Goal: Task Accomplishment & Management: Manage account settings

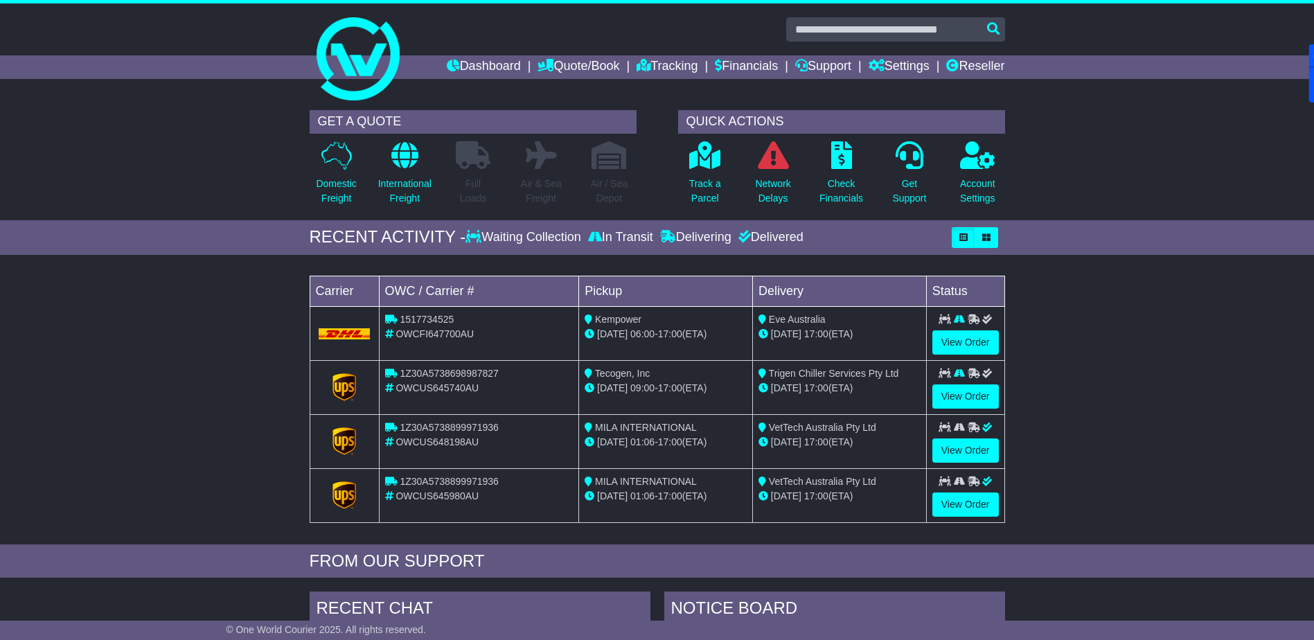
click at [453, 65] on link "Dashboard" at bounding box center [484, 67] width 74 height 24
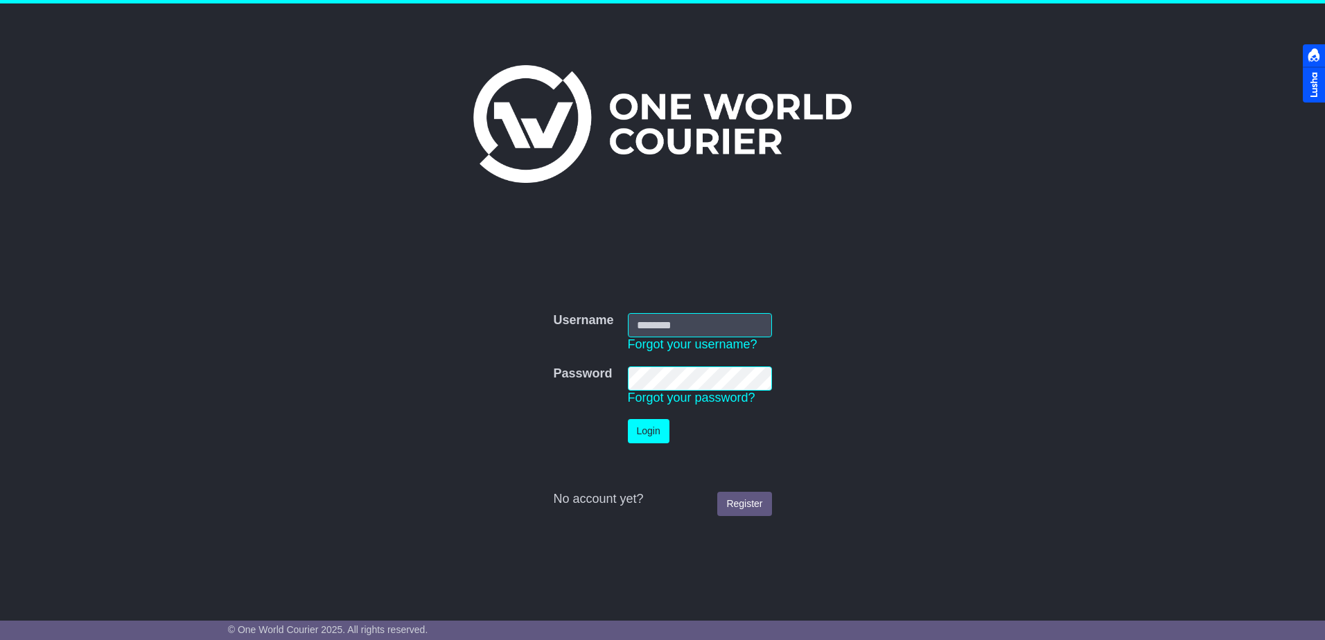
type input "**********"
click at [644, 437] on button "Login" at bounding box center [649, 431] width 42 height 24
